Goal: Task Accomplishment & Management: Use online tool/utility

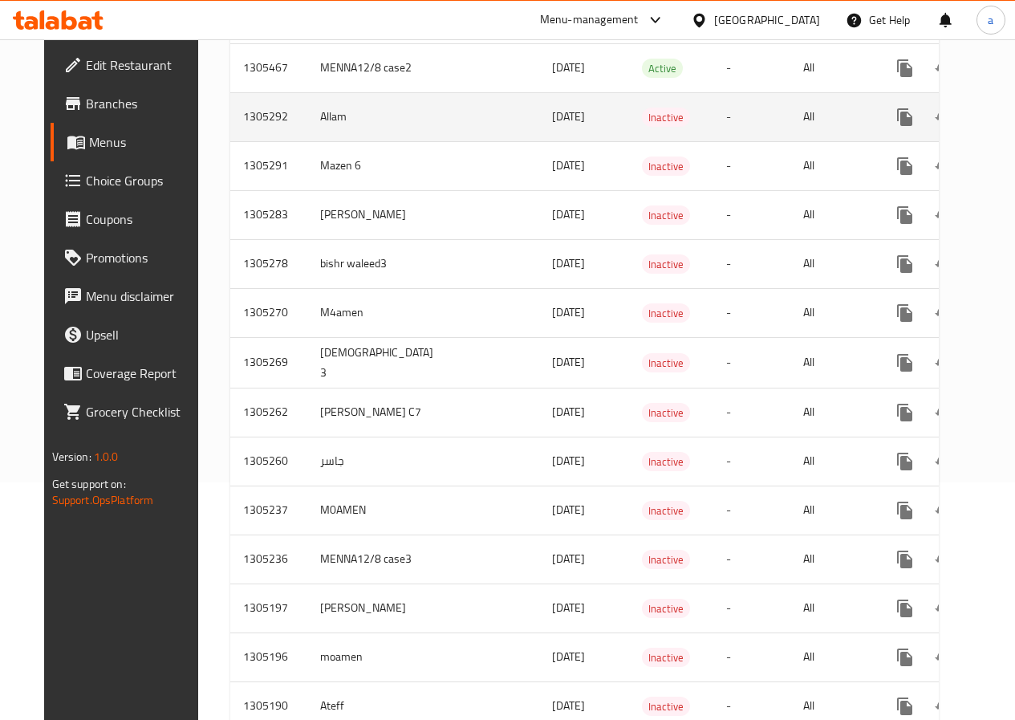
scroll to position [241, 0]
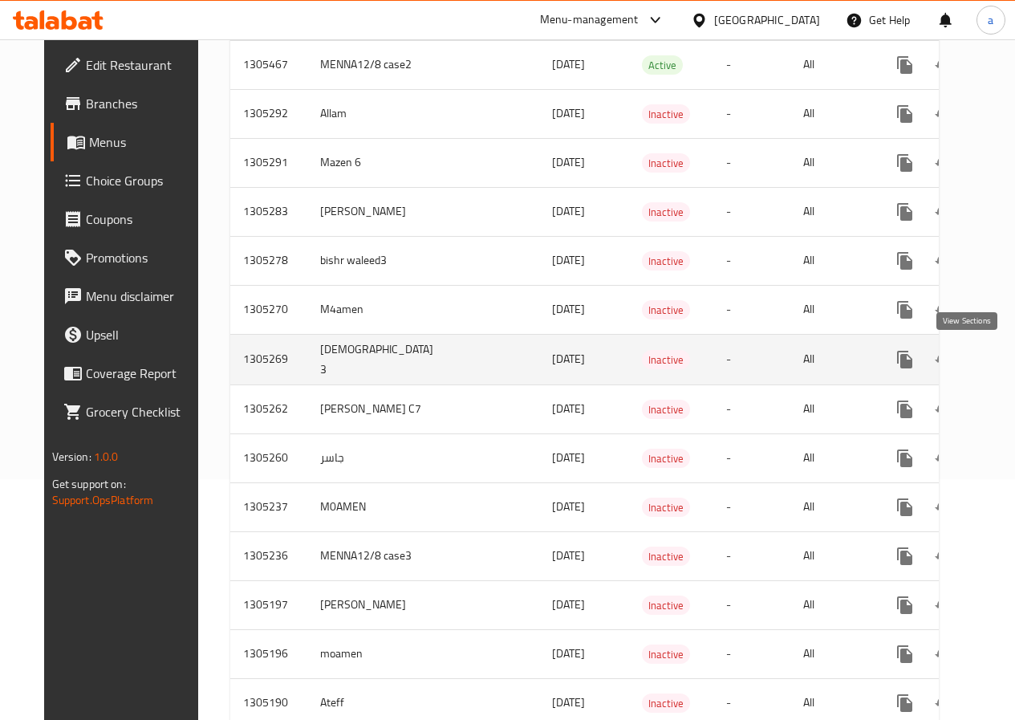
click at [1001, 361] on link "enhanced table" at bounding box center [1020, 359] width 39 height 39
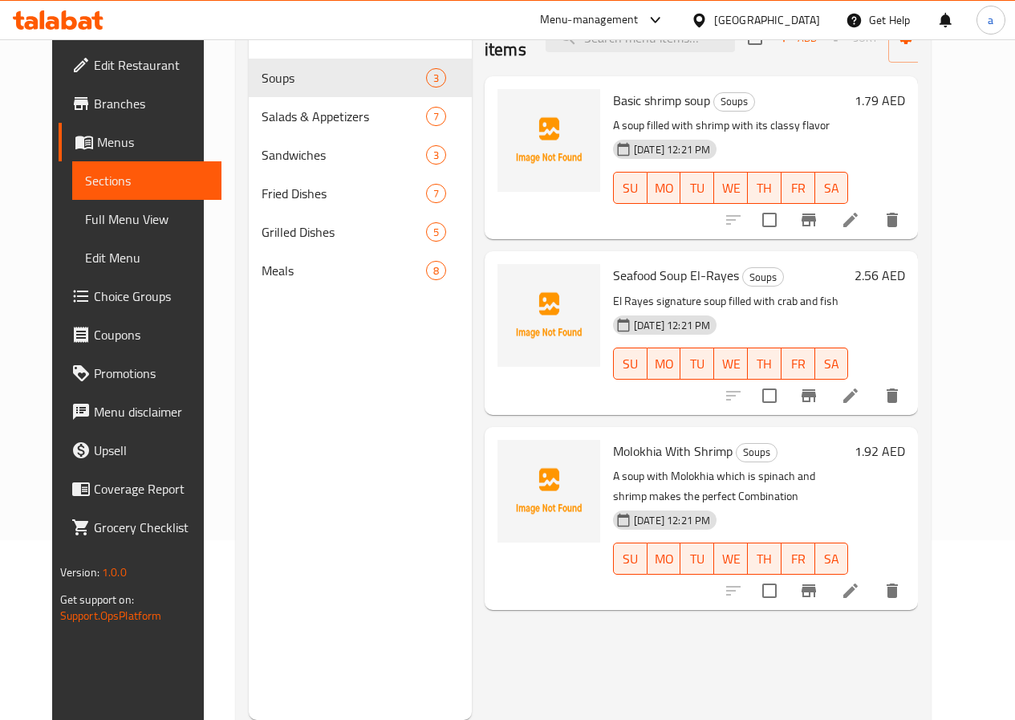
scroll to position [225, 0]
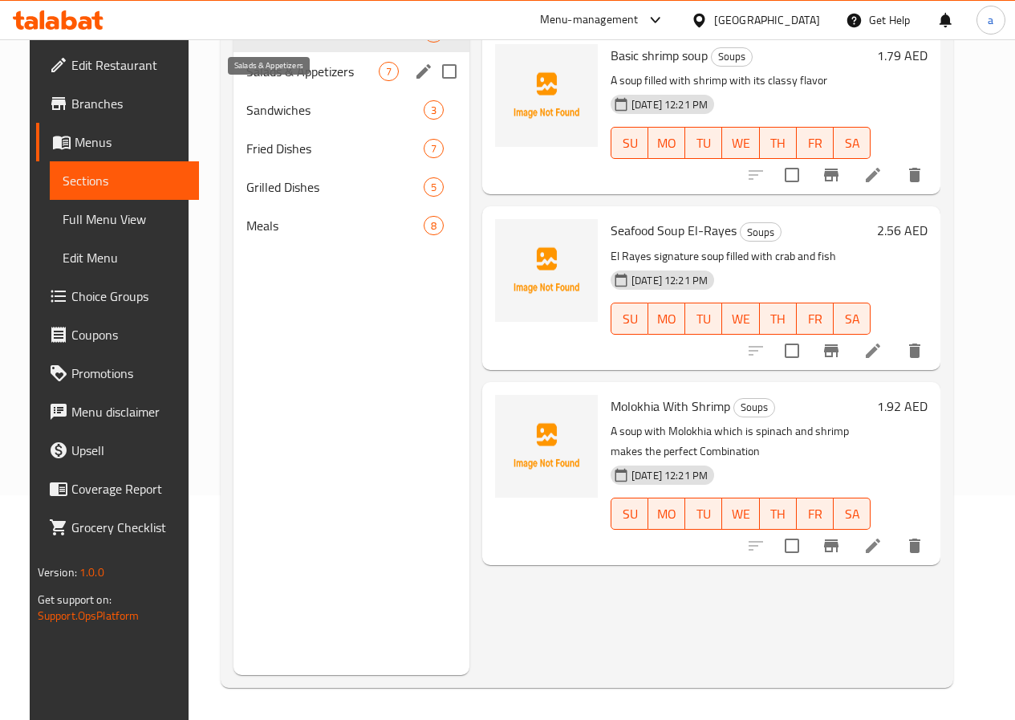
click at [301, 81] on span "Salads & Appetizers" at bounding box center [312, 71] width 132 height 19
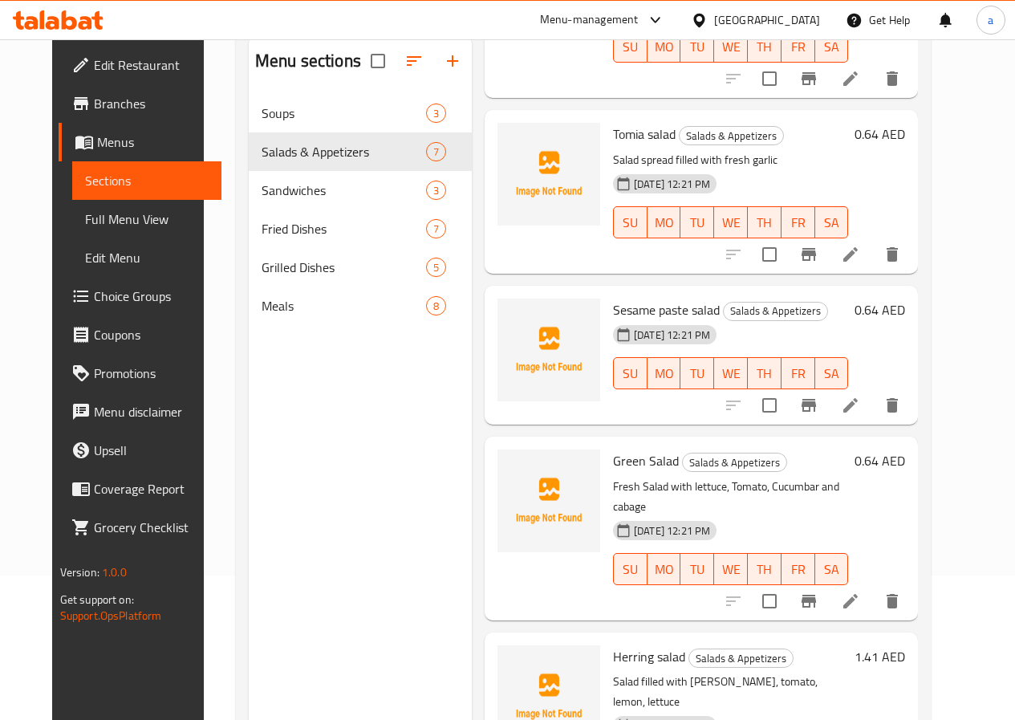
scroll to position [225, 0]
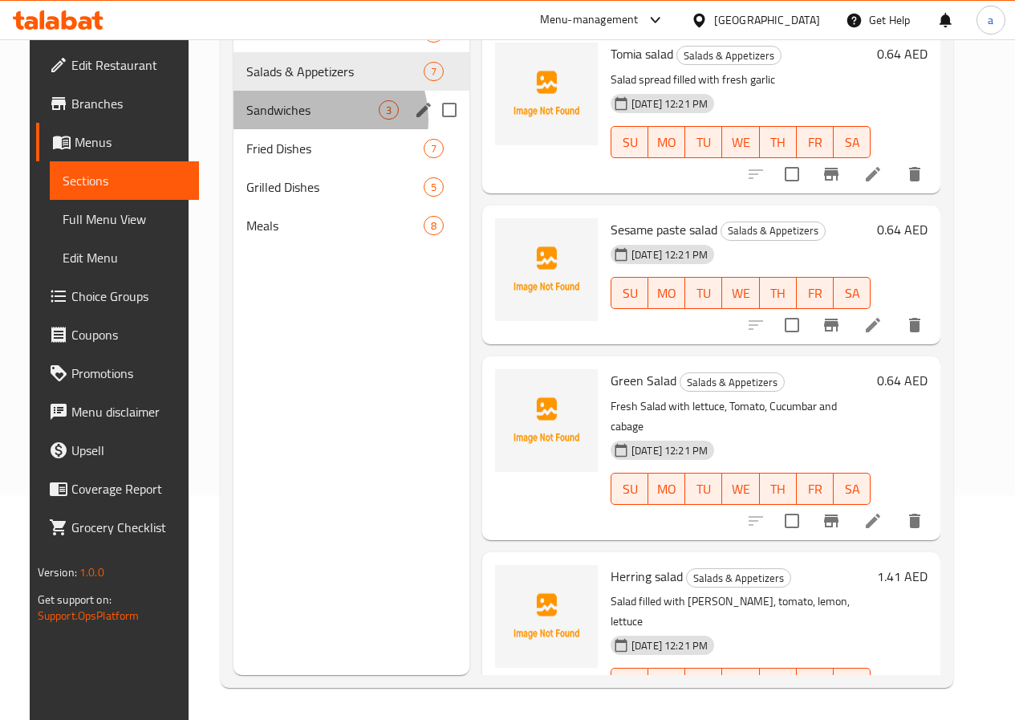
click at [302, 129] on div "Sandwiches 3" at bounding box center [351, 110] width 236 height 39
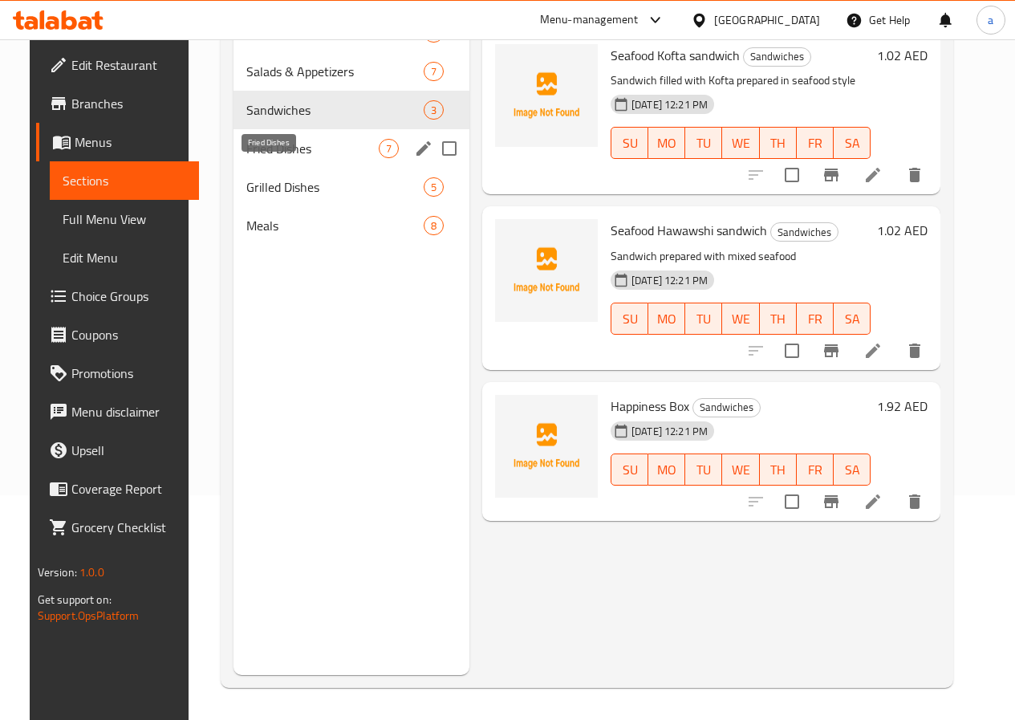
click at [261, 158] on span "Fried Dishes" at bounding box center [312, 148] width 132 height 19
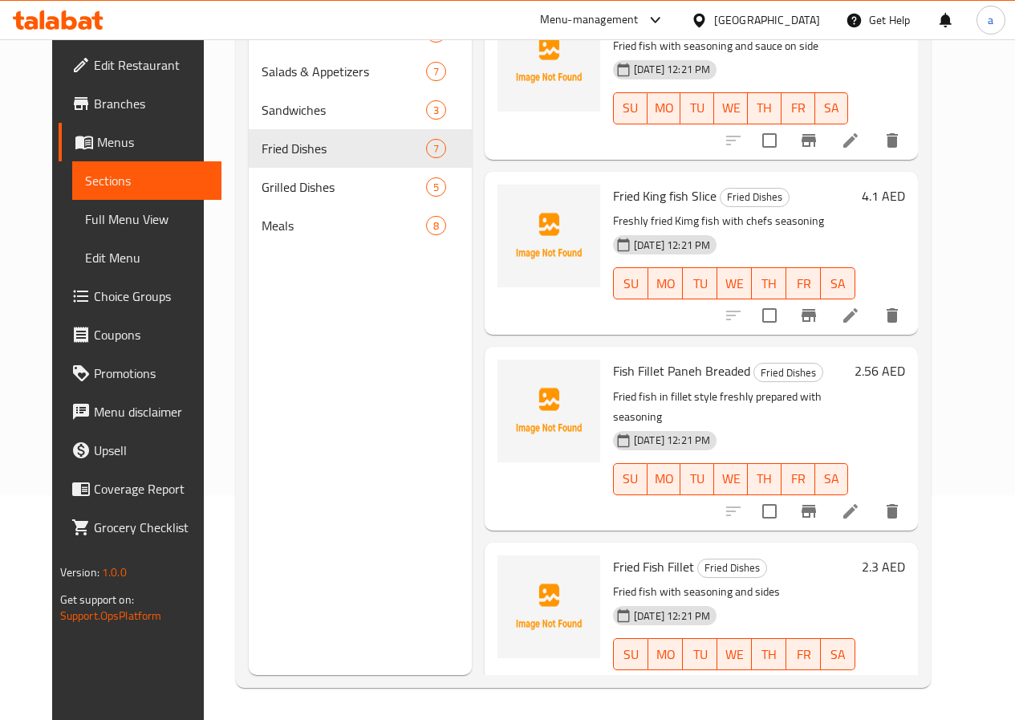
scroll to position [571, 0]
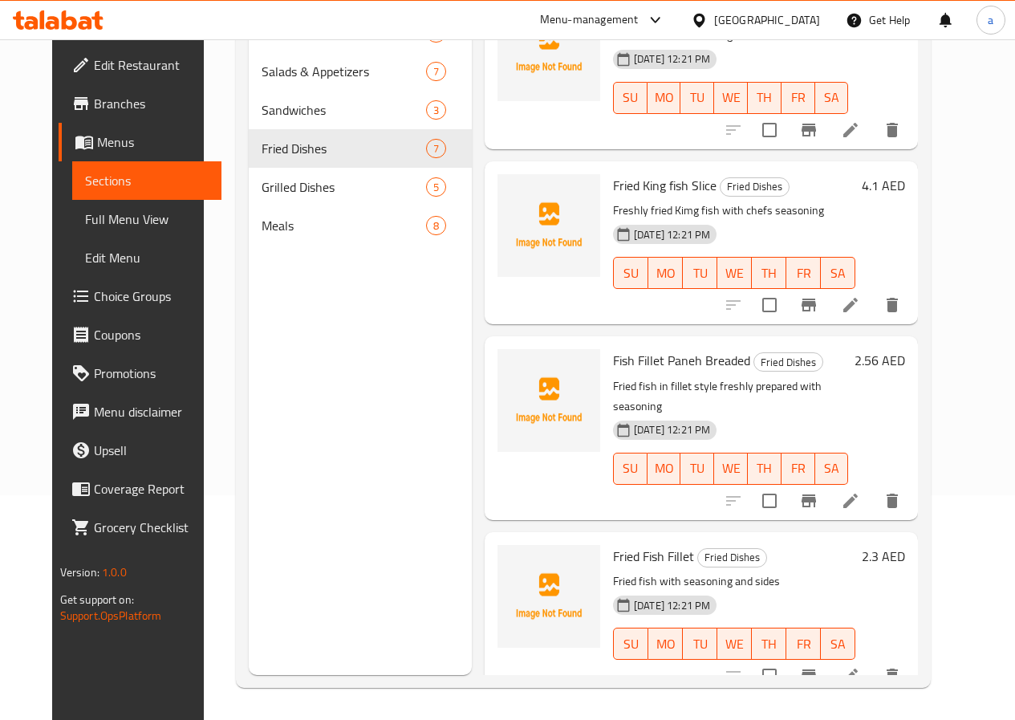
click at [95, 224] on span "Full Menu View" at bounding box center [147, 218] width 124 height 19
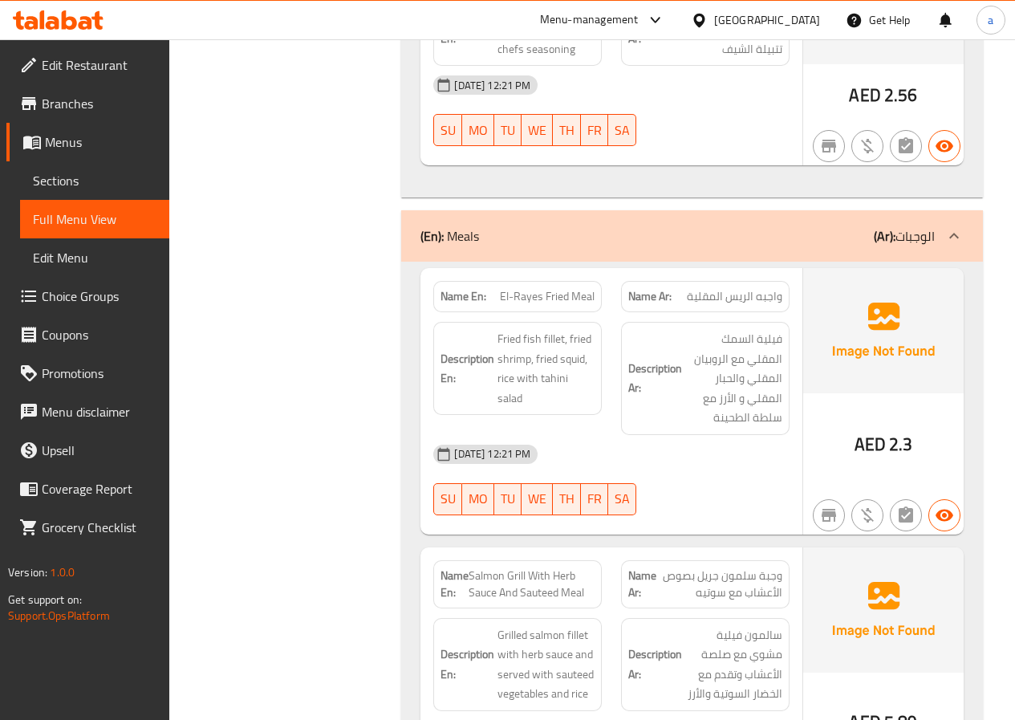
scroll to position [6643, 0]
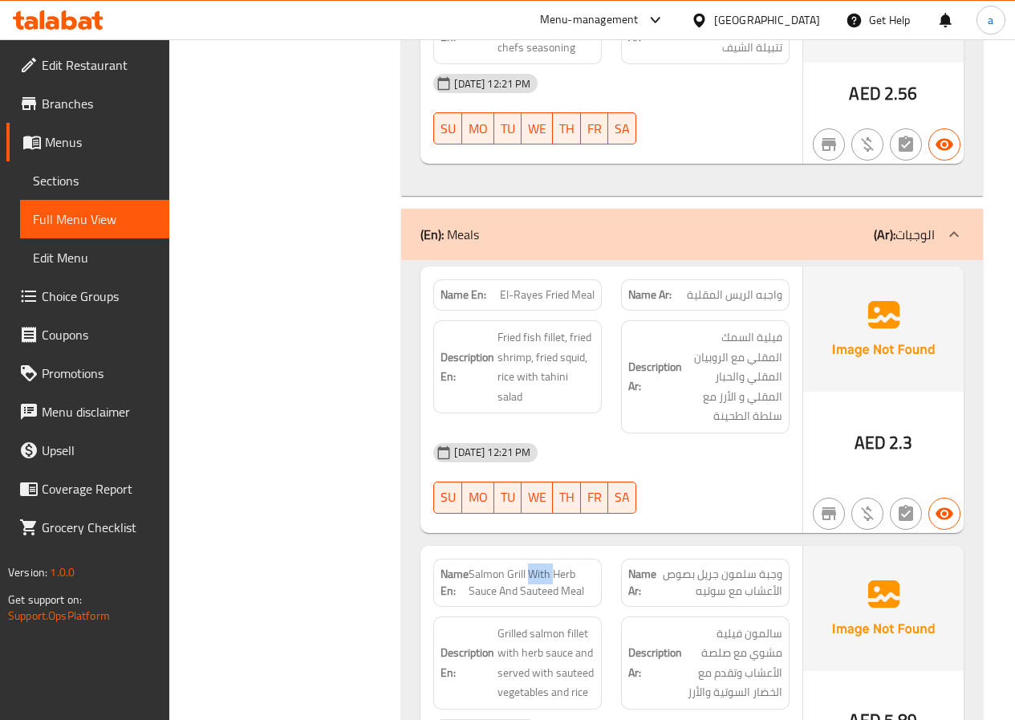
copy span "Salmon Grill With Herb Sauce And Sauteed Meal"
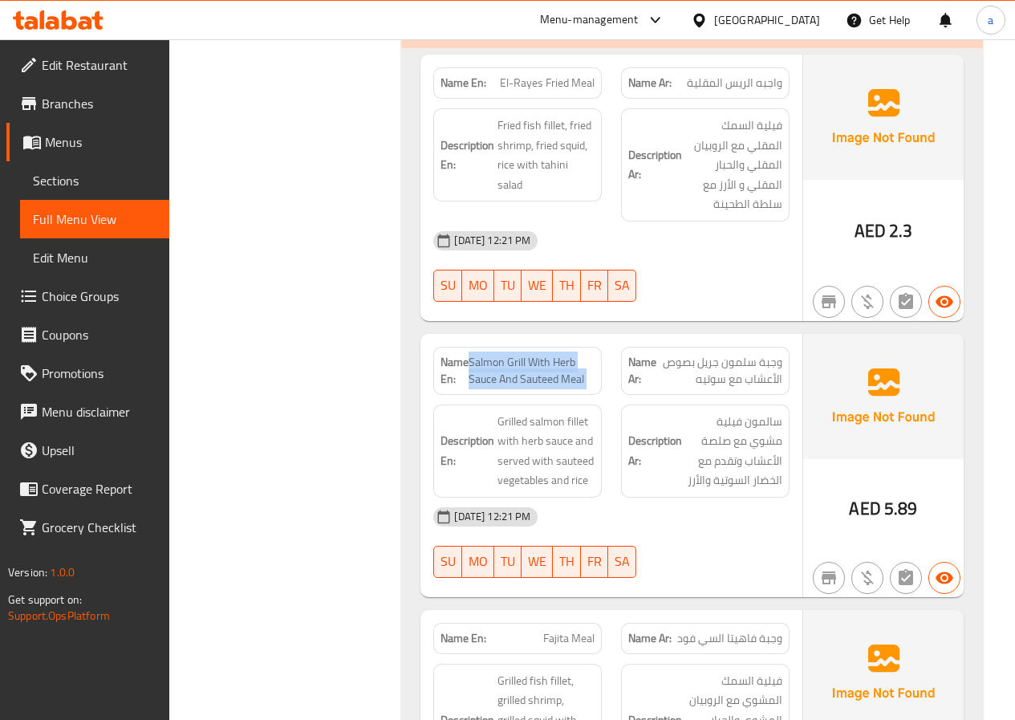
scroll to position [6883, 0]
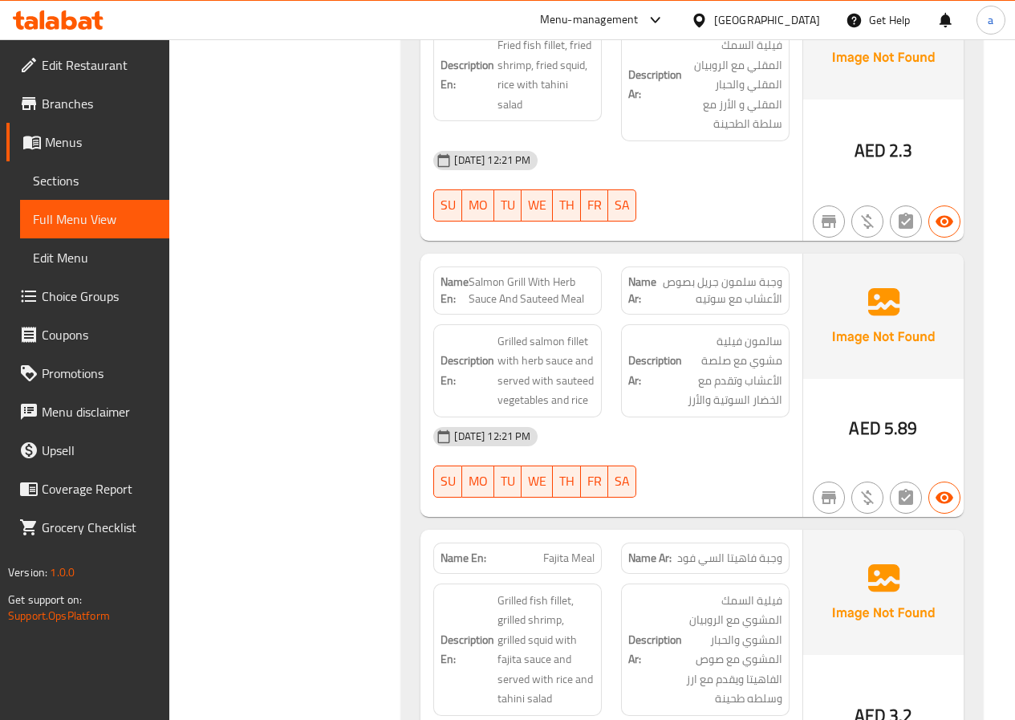
scroll to position [6964, 0]
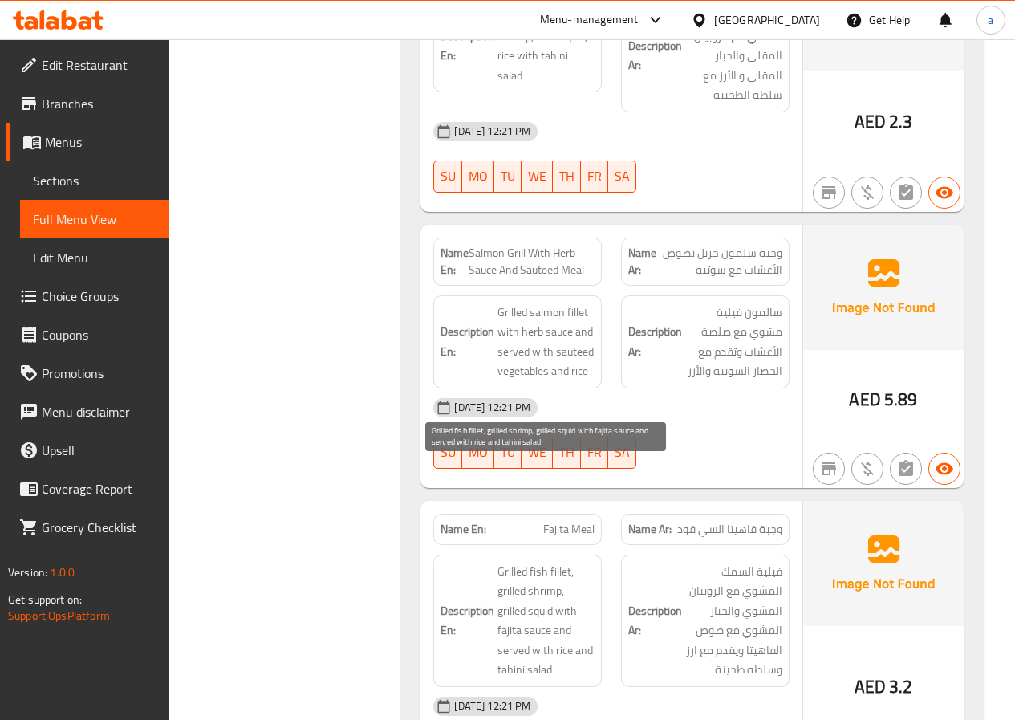
click at [533, 562] on span "Grilled fish fillet, grilled shrimp, grilled squid with fajita sauce and served…" at bounding box center [545, 621] width 97 height 118
copy span "Grilled fish fillet, grilled shrimp, grilled squid with fajita sauce and served…"
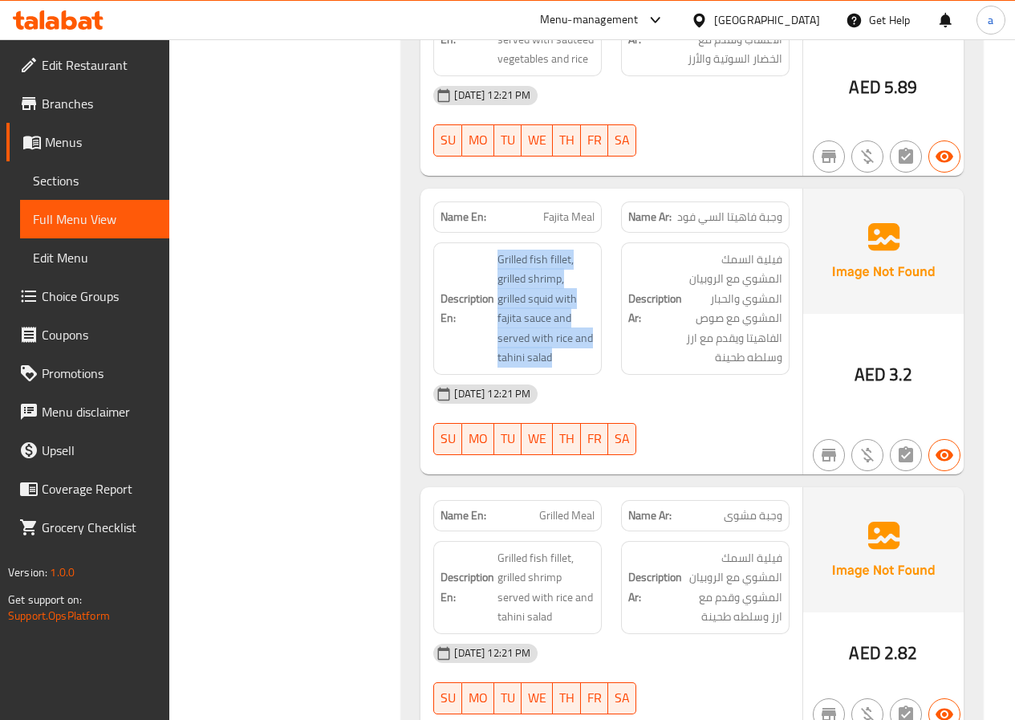
scroll to position [7284, 0]
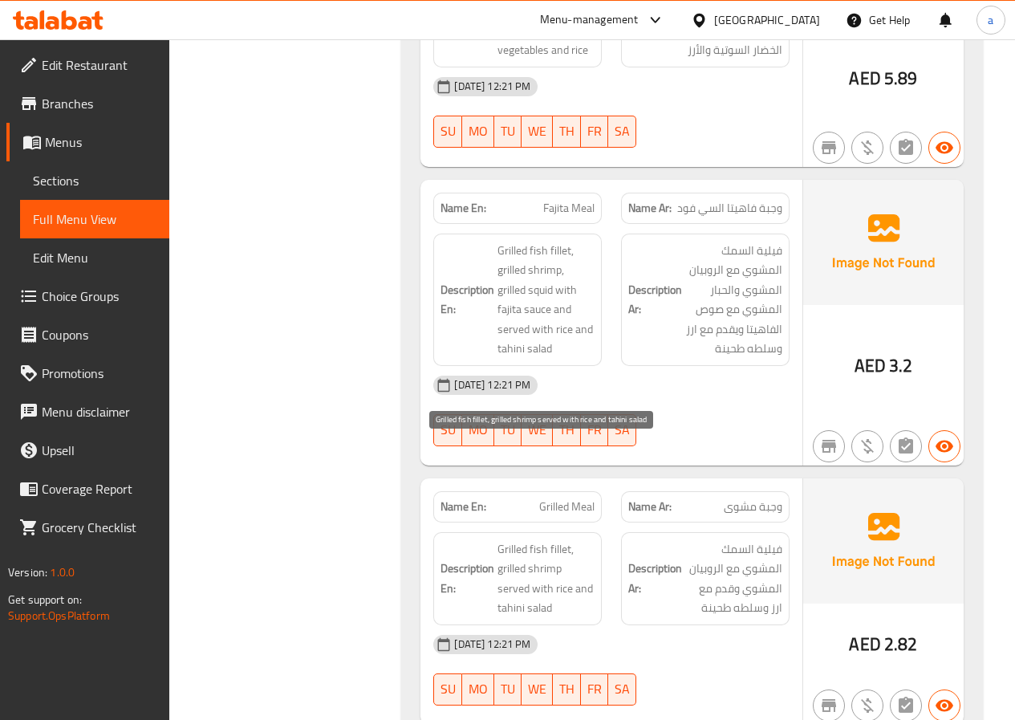
click at [546, 539] on span "Grilled fish fillet, grilled shrimp served with rice and tahini salad" at bounding box center [545, 578] width 97 height 79
copy span "Grilled fish fillet, grilled shrimp served with rice and tahini salad"
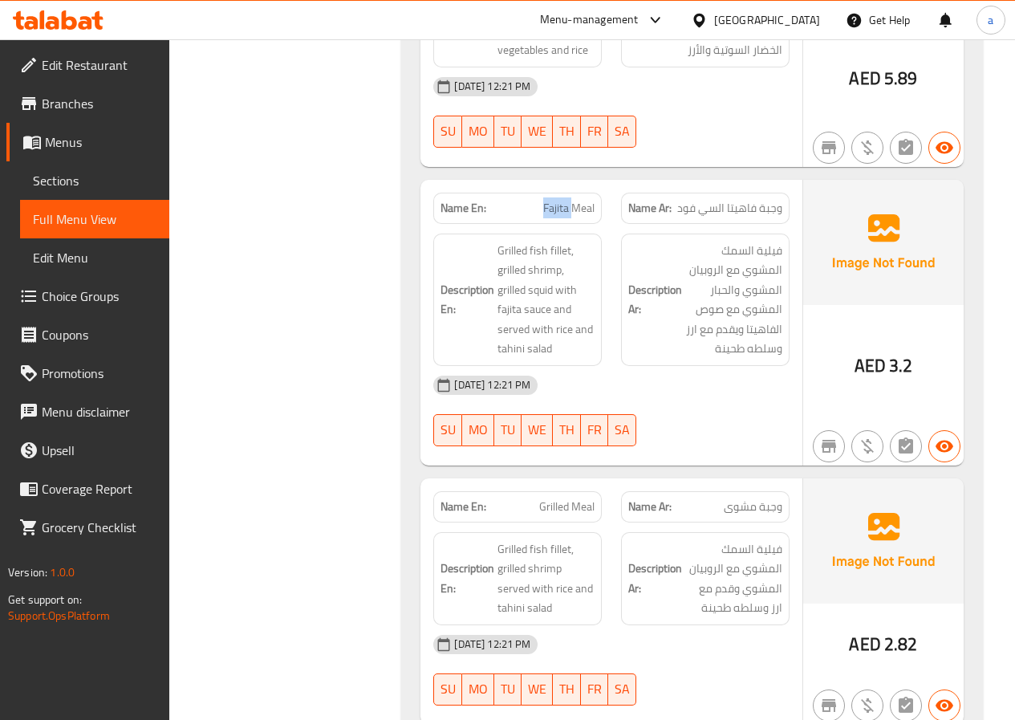
copy span "Fajita Meal"
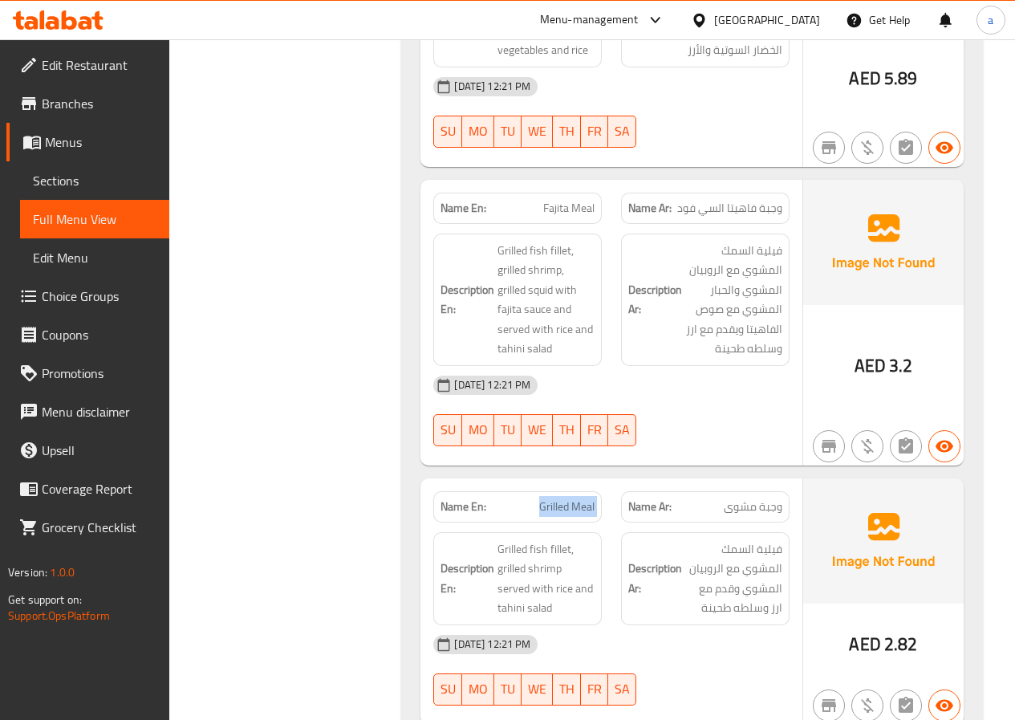
copy span "Grilled Meal"
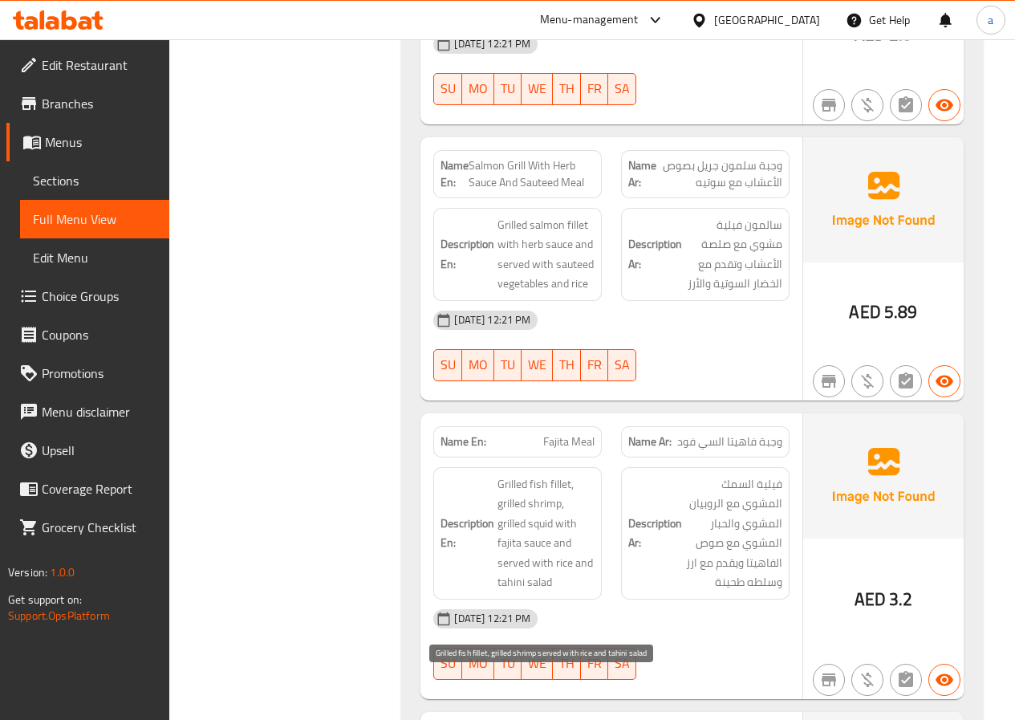
scroll to position [6964, 0]
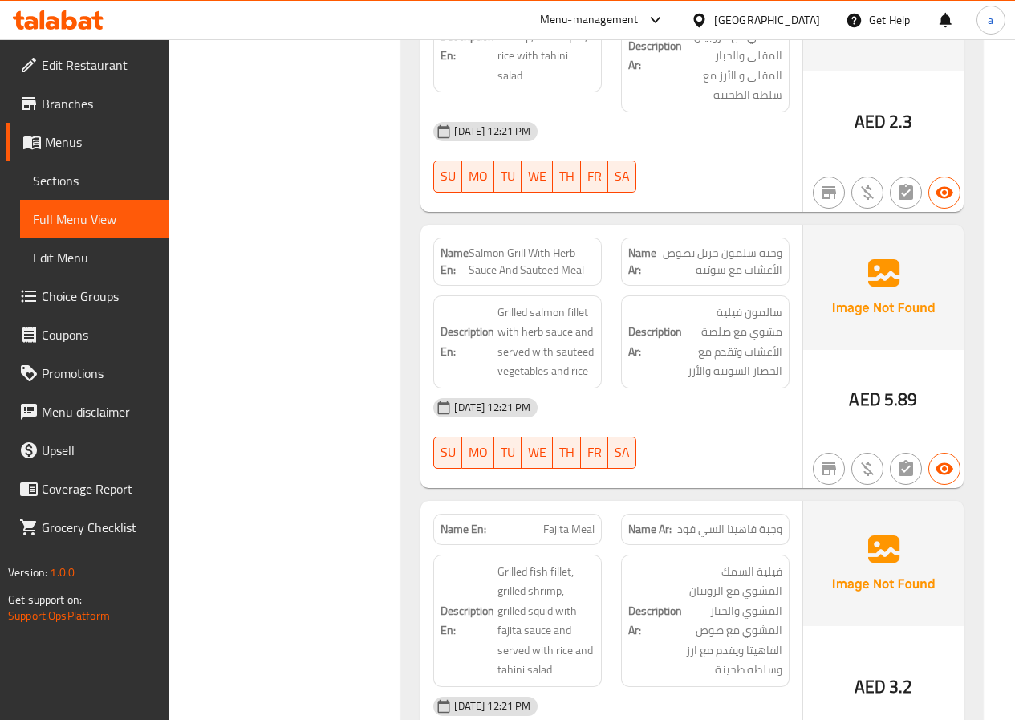
copy span "Salmon Grill With Herb Sauce And Sauteed Meal"
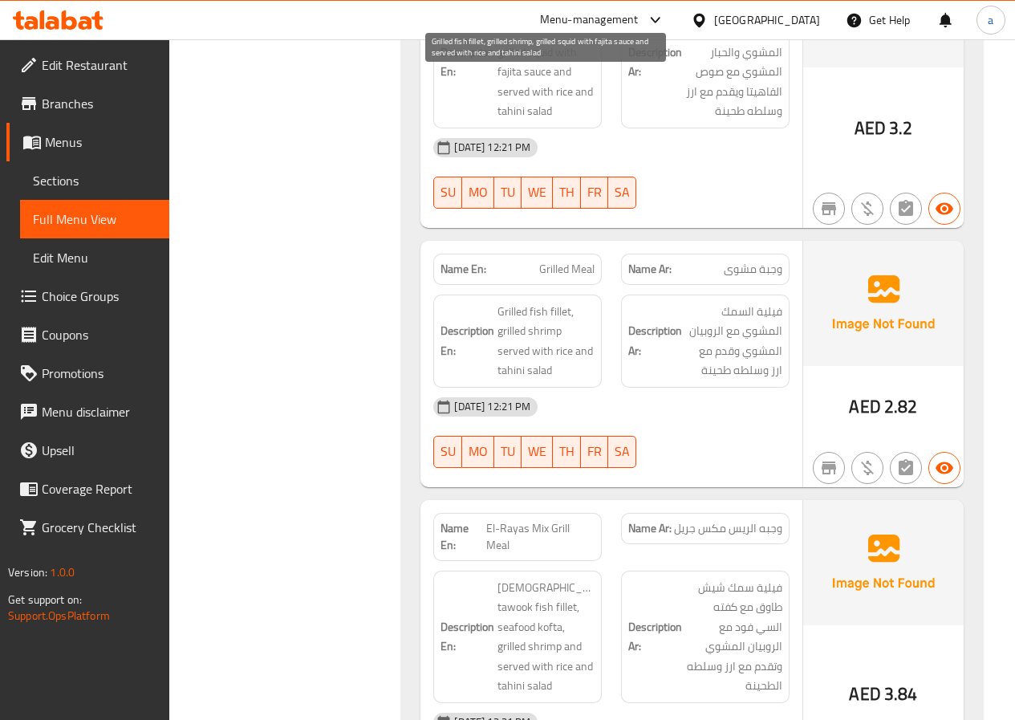
scroll to position [7525, 0]
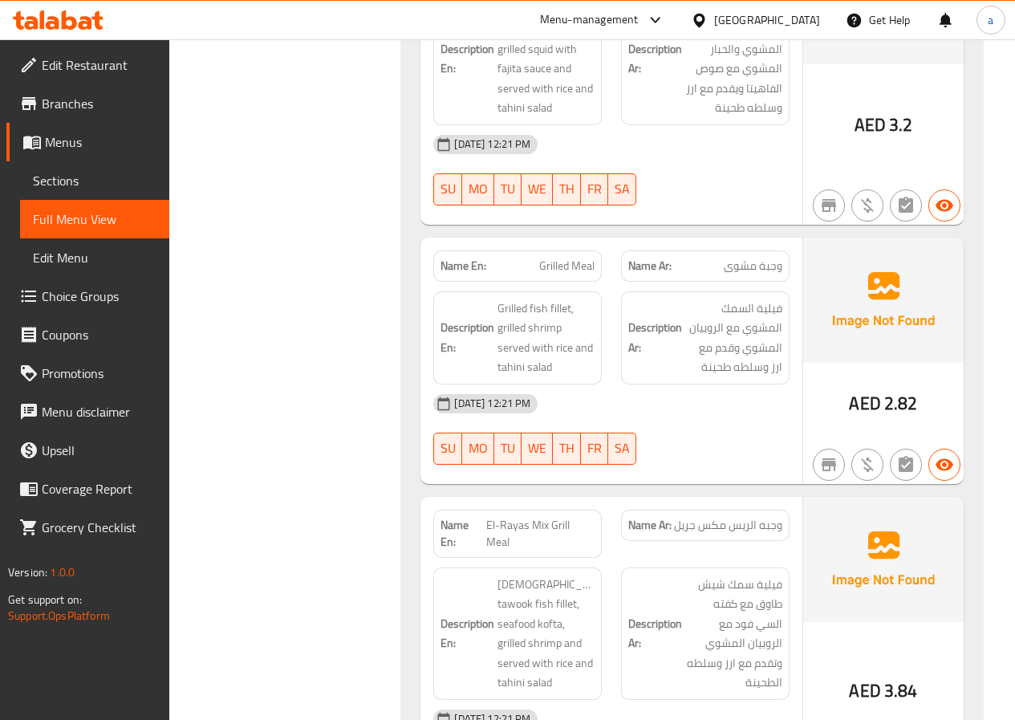
copy span "El-Rayas Mix Grill Meal"
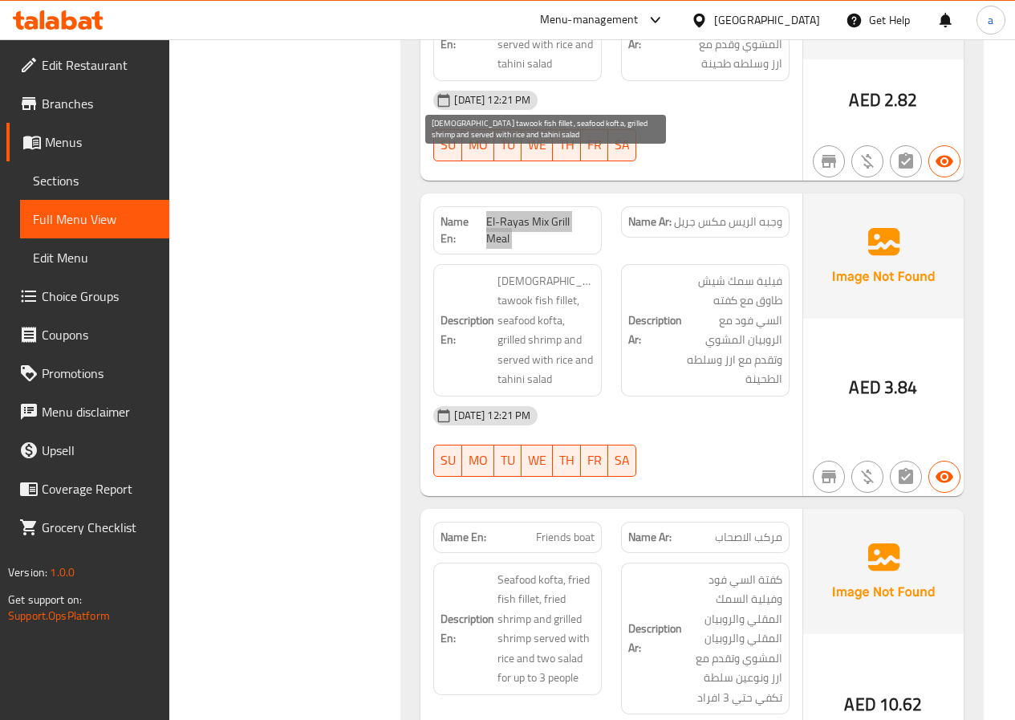
scroll to position [7846, 0]
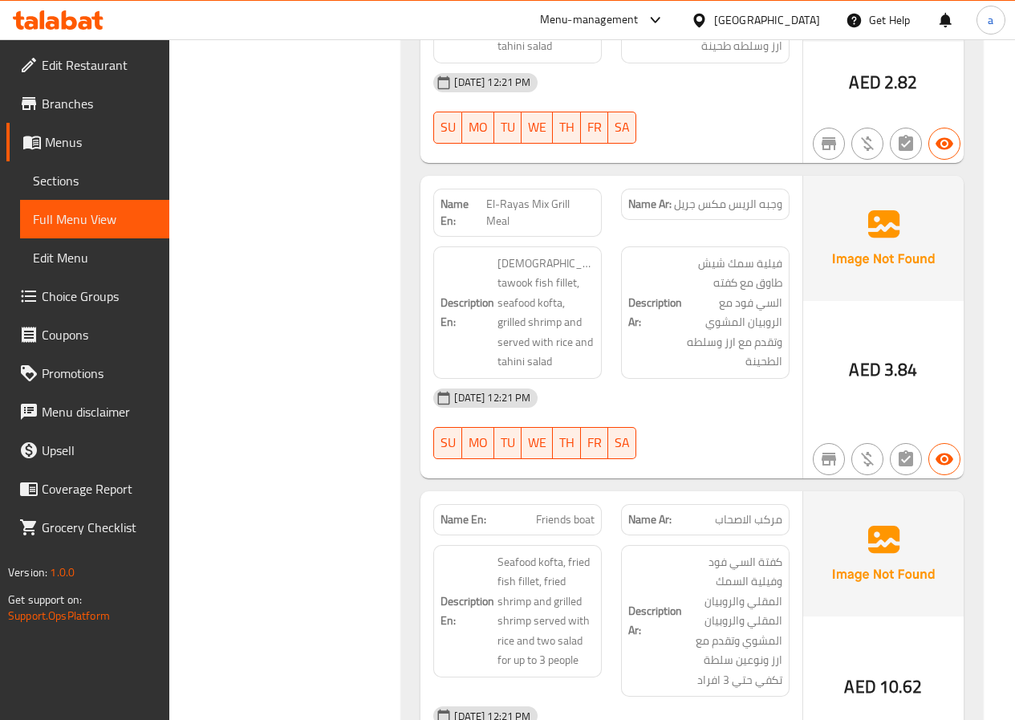
copy span "Friends boat"
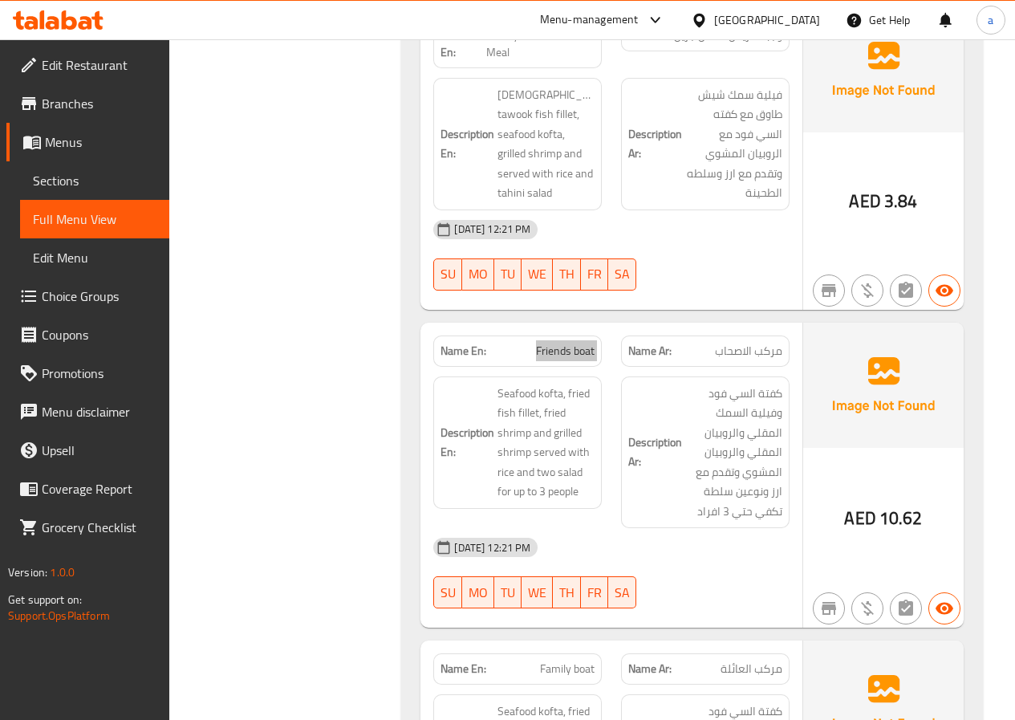
scroll to position [8087, 0]
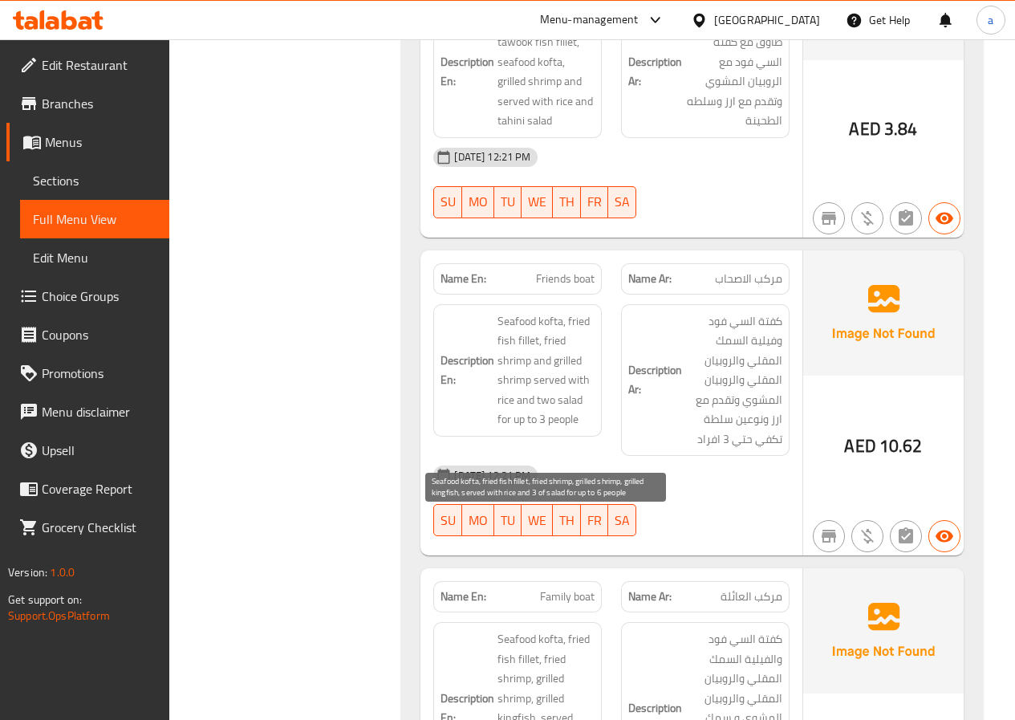
click at [563, 629] on span "Seafood kofta, fried fish fillet, fried shrimp, grilled shrimp, grilled kingfis…" at bounding box center [545, 707] width 97 height 157
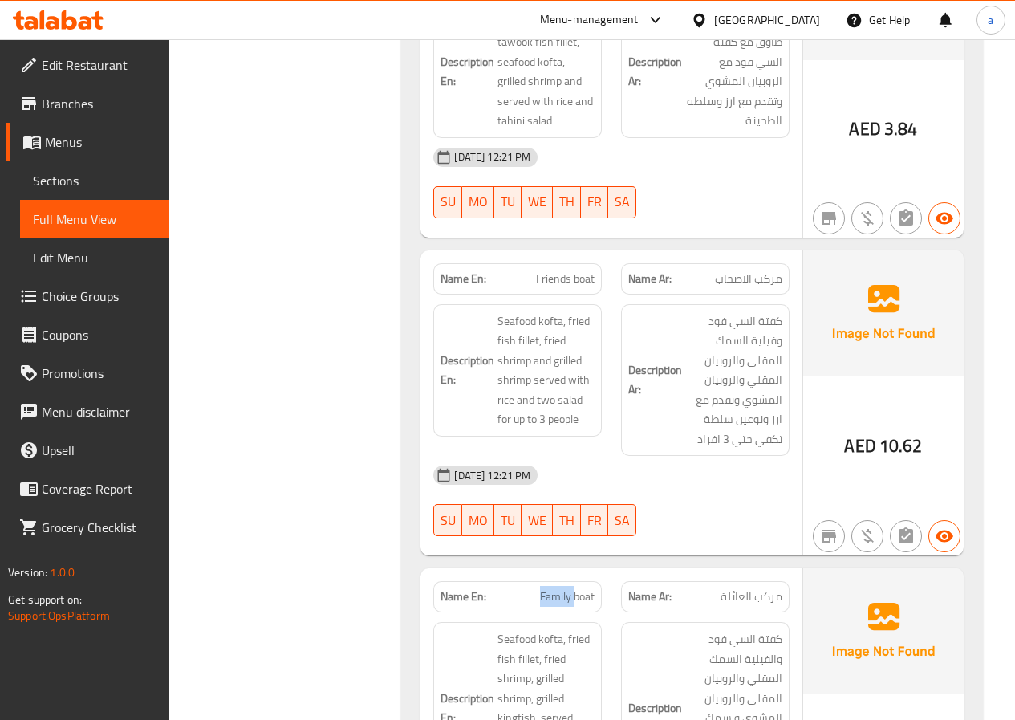
copy span "Family boat"
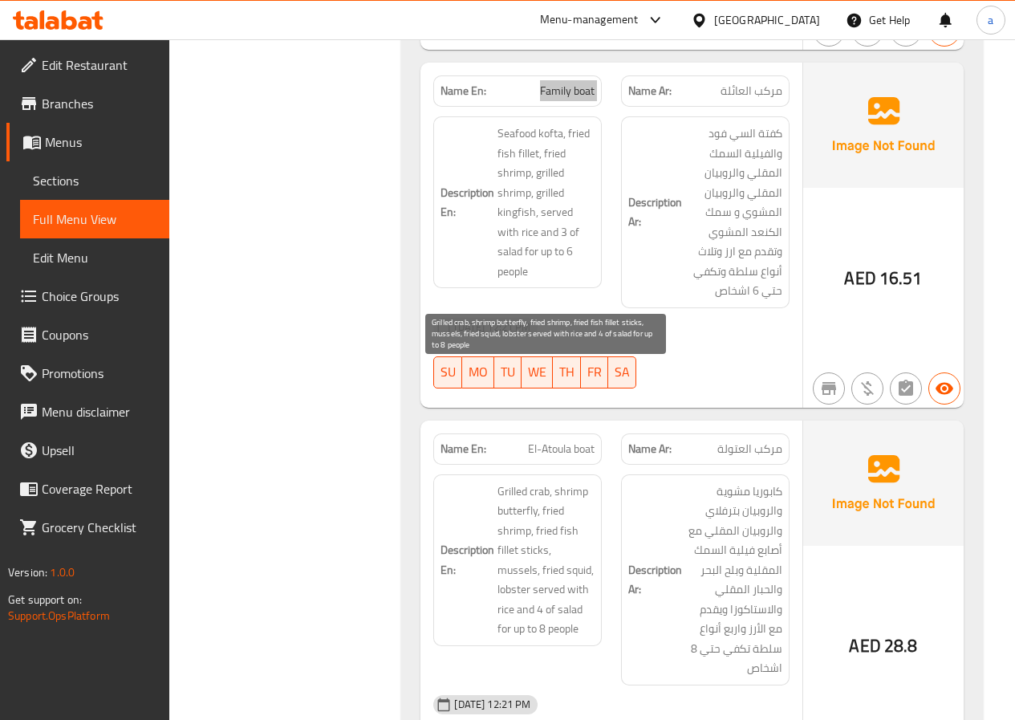
scroll to position [8605, 0]
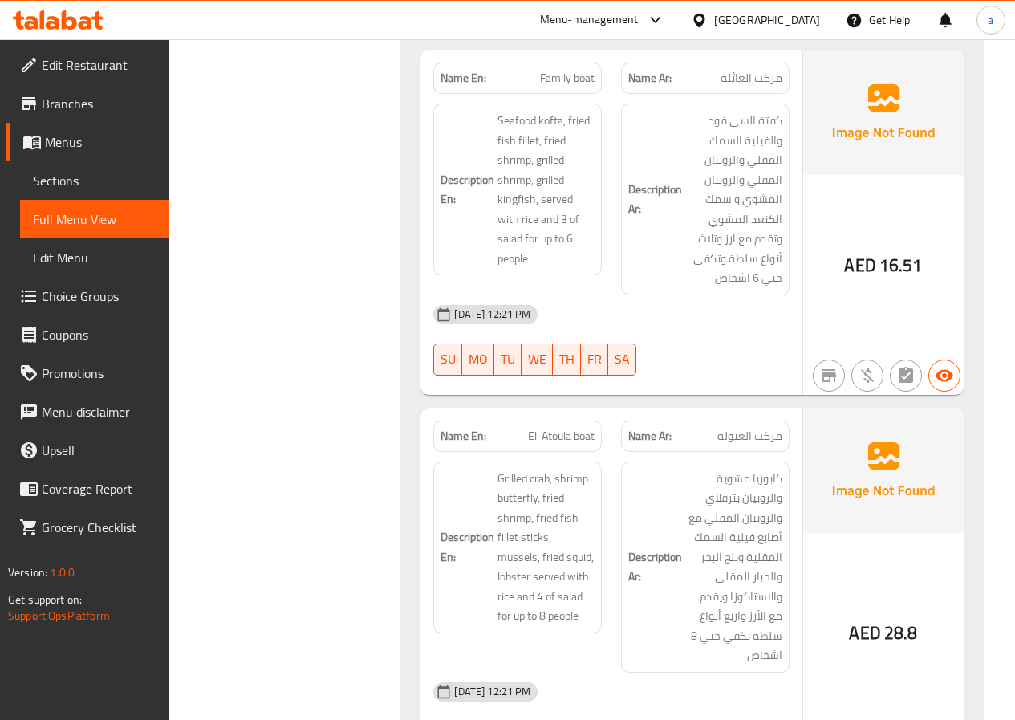
click at [542, 428] on span "El-Atoula boat" at bounding box center [561, 436] width 67 height 17
copy span "El-Atoula boat"
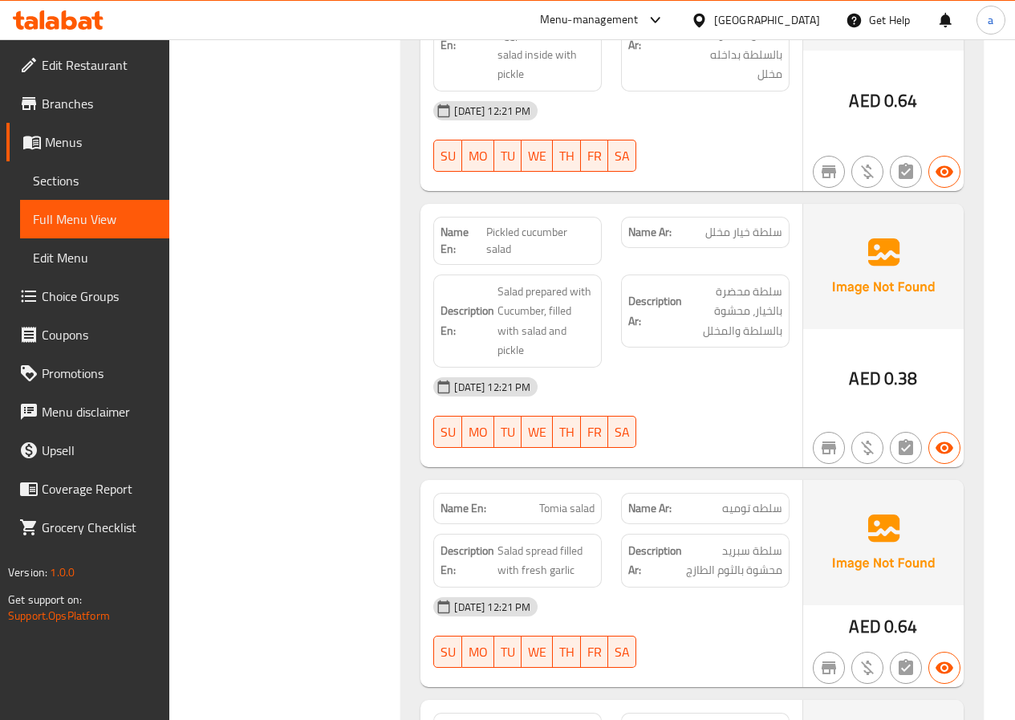
scroll to position [1214, 0]
